Goal: Find specific page/section: Find specific page/section

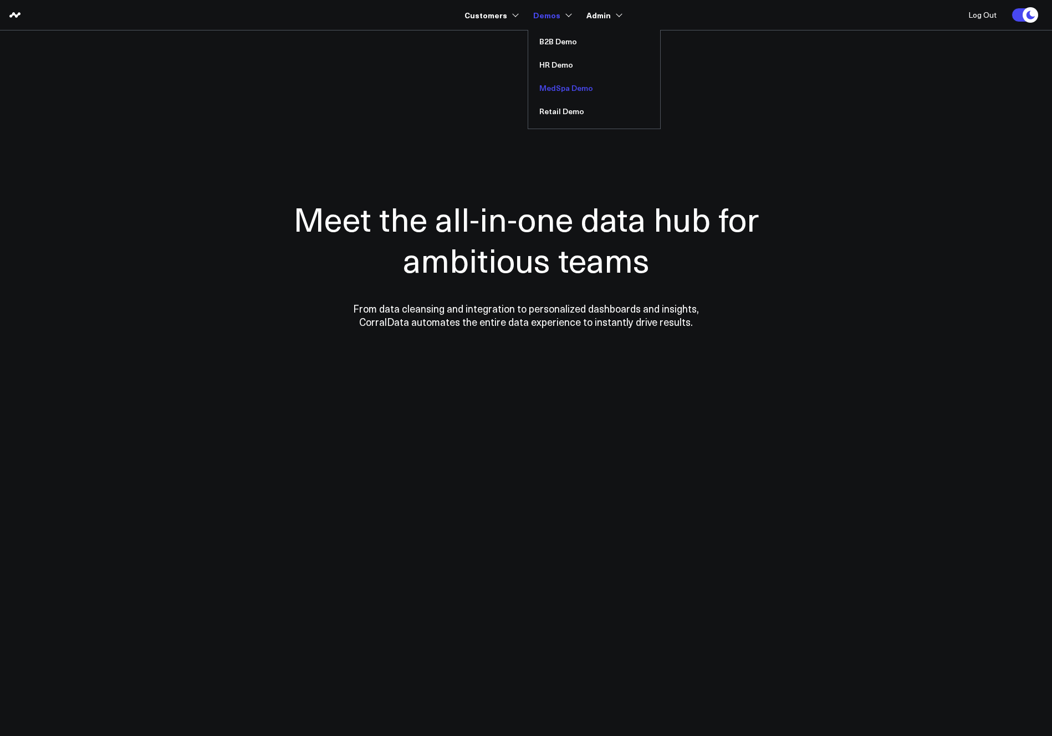
click at [563, 88] on link "MedSpa Demo" at bounding box center [594, 87] width 132 height 23
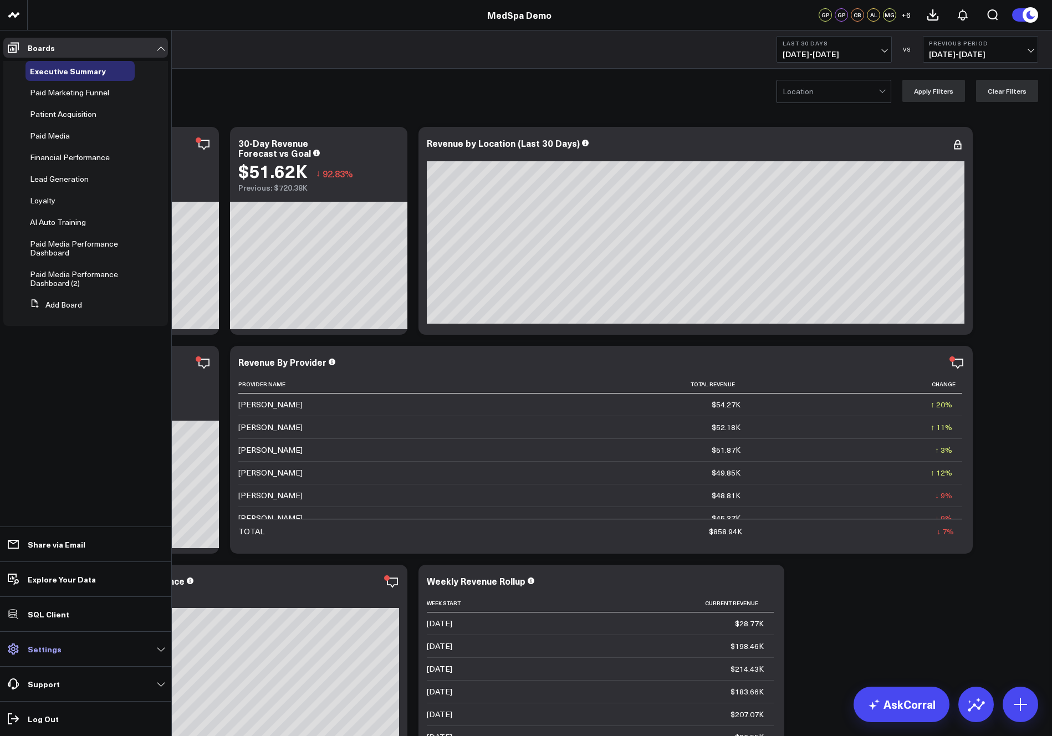
click at [44, 647] on p "Settings" at bounding box center [45, 648] width 34 height 9
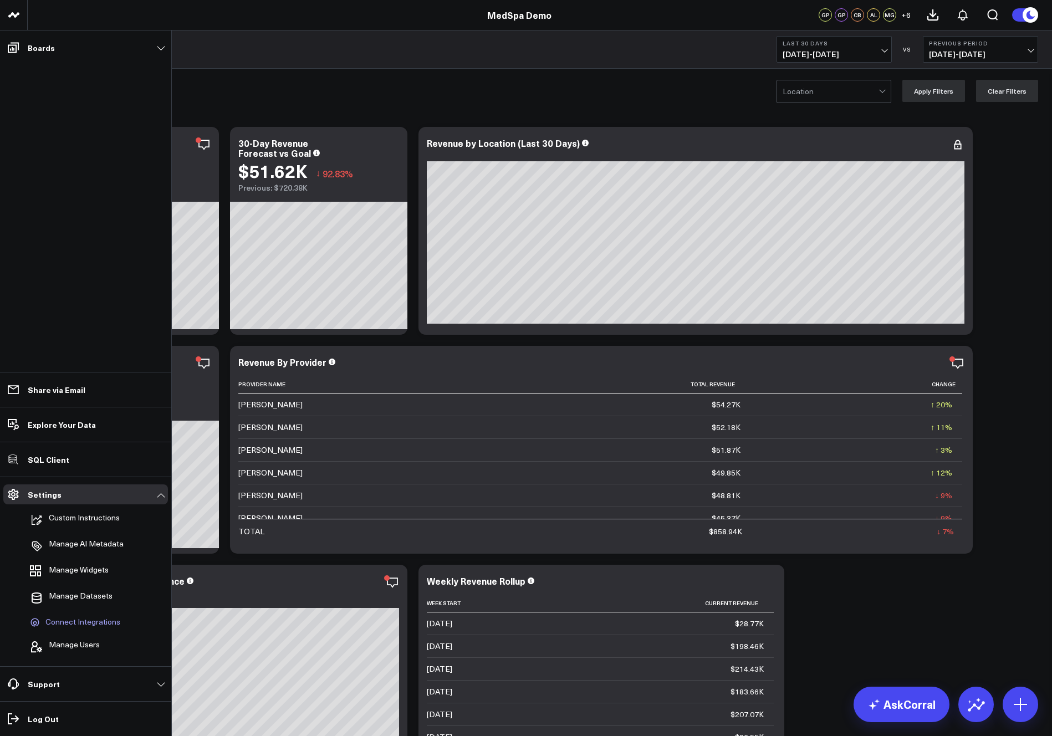
click at [77, 622] on span "Connect Integrations" at bounding box center [82, 622] width 75 height 10
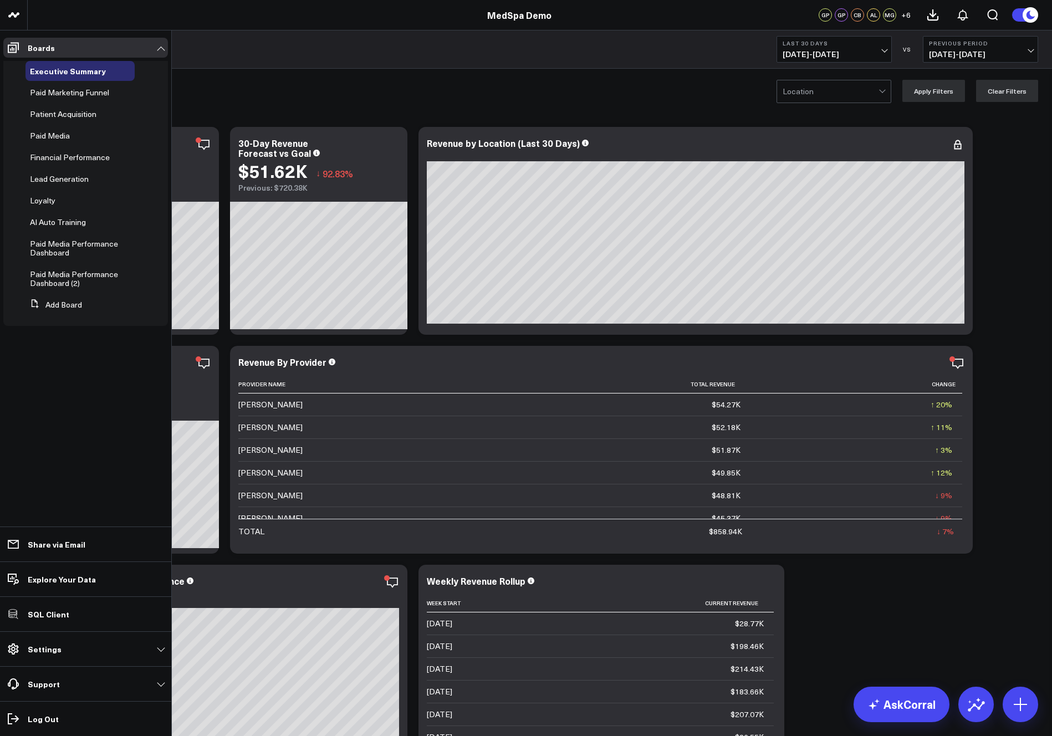
click at [58, 647] on link "Settings" at bounding box center [85, 649] width 165 height 20
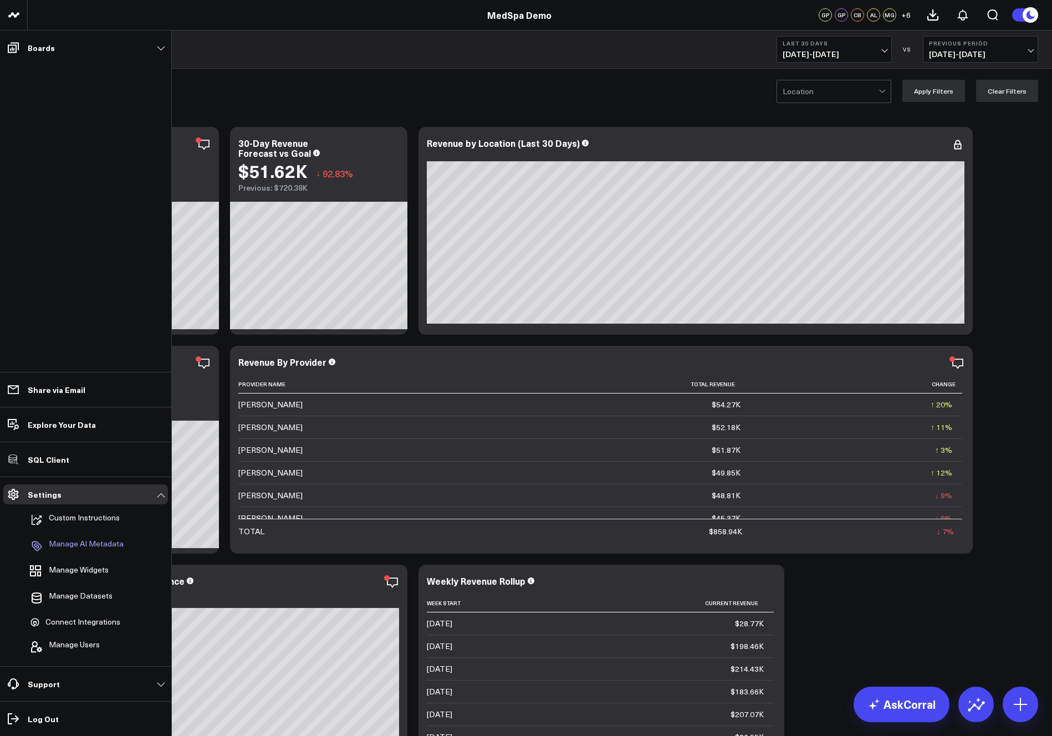
click at [75, 541] on p "Manage AI Metadata" at bounding box center [86, 545] width 75 height 13
